Goal: Find contact information: Find contact information

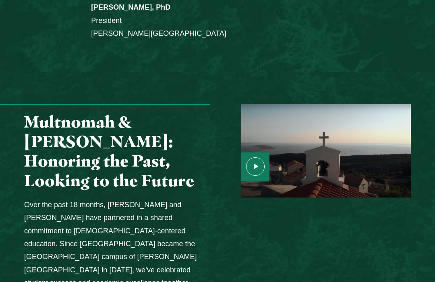
scroll to position [1011, 0]
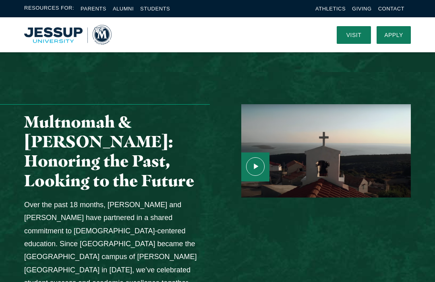
click at [260, 158] on icon "Media Content" at bounding box center [255, 167] width 19 height 19
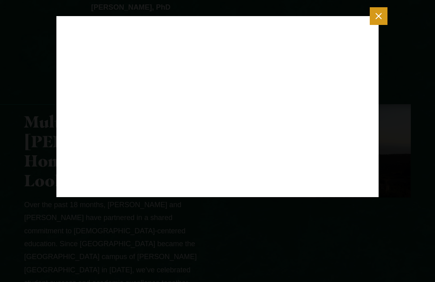
click at [386, 14] on button "Close modal" at bounding box center [379, 16] width 18 height 18
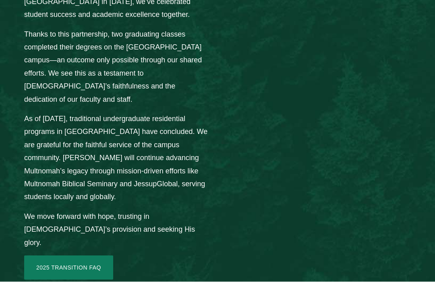
scroll to position [1279, 0]
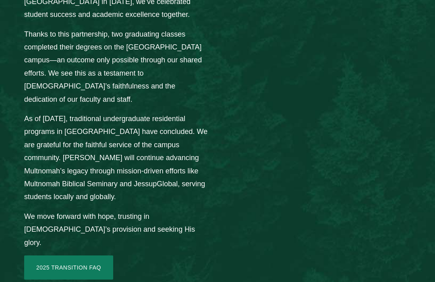
click at [76, 256] on link "2025 Transition FAQ" at bounding box center [68, 268] width 89 height 24
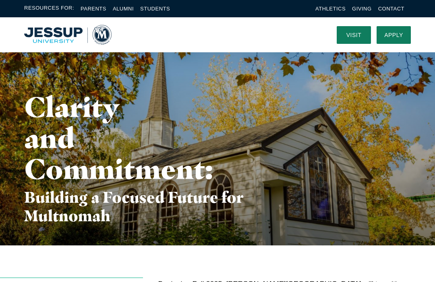
click at [121, 10] on link "Alumni" at bounding box center [123, 9] width 21 height 6
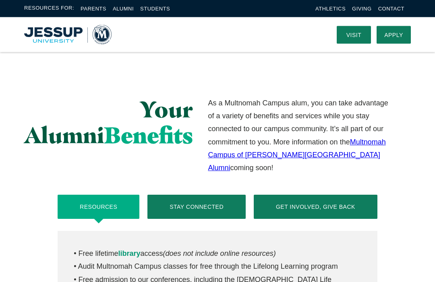
scroll to position [240, 0]
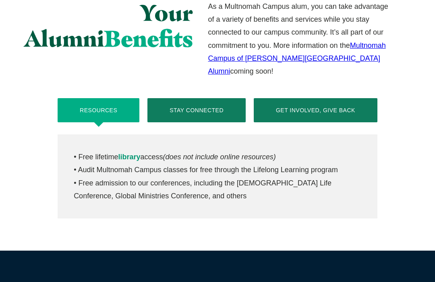
click at [209, 104] on button "Stay Connected" at bounding box center [196, 111] width 98 height 24
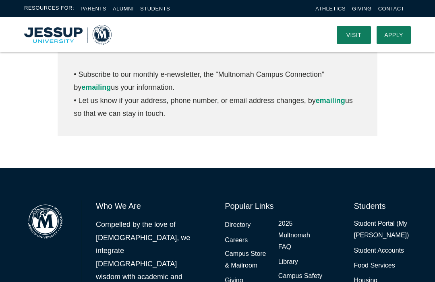
scroll to position [421, 0]
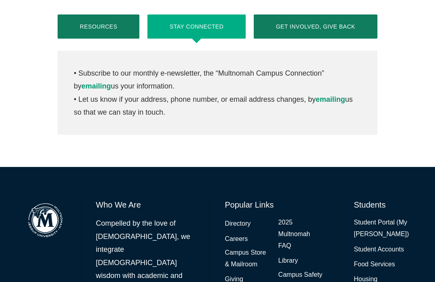
click at [335, 100] on link "emailing" at bounding box center [330, 100] width 29 height 8
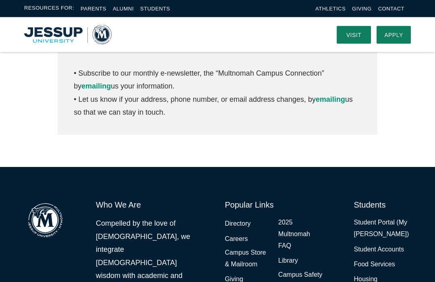
scroll to position [470, 0]
